Goal: Information Seeking & Learning: Learn about a topic

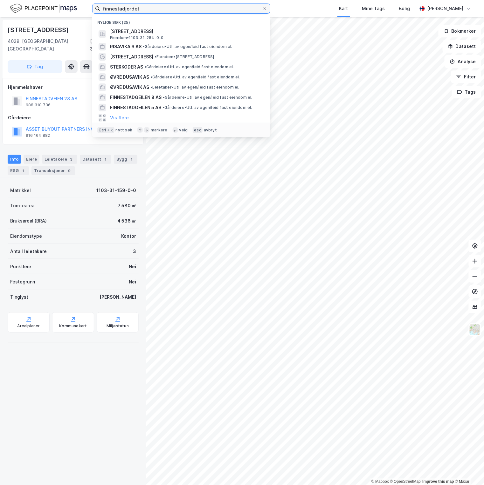
drag, startPoint x: 140, startPoint y: 7, endPoint x: 16, endPoint y: 4, distance: 123.9
click at [16, 5] on div "finnestadjordet Nylige søk (25) [GEOGRAPHIC_DATA], [GEOGRAPHIC_DATA], [GEOGRAPH…" at bounding box center [242, 8] width 484 height 17
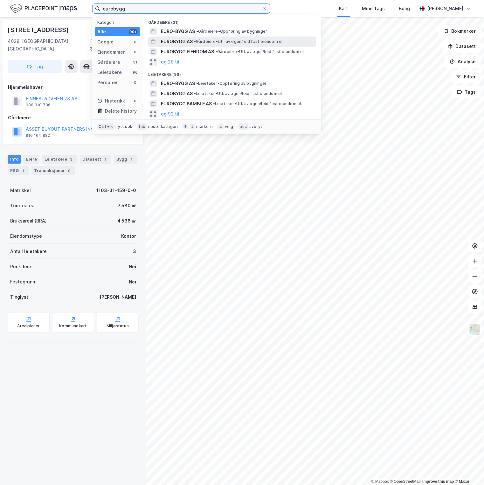
type input "eurobygg"
